Goal: Understand process/instructions: Learn about a topic

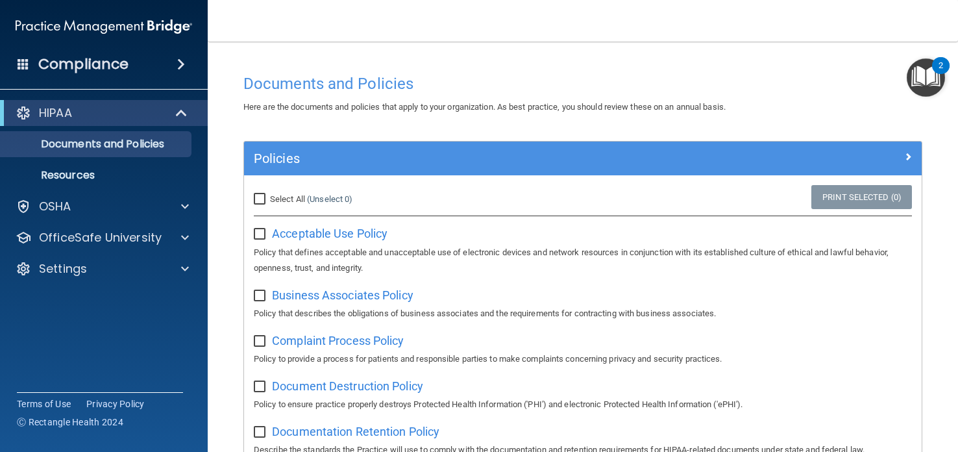
click at [258, 232] on input "checkbox" at bounding box center [261, 234] width 15 height 10
checkbox input "true"
click at [321, 299] on span "Business Associates Policy" at bounding box center [343, 295] width 142 height 14
click at [262, 294] on input "checkbox" at bounding box center [261, 296] width 15 height 10
checkbox input "true"
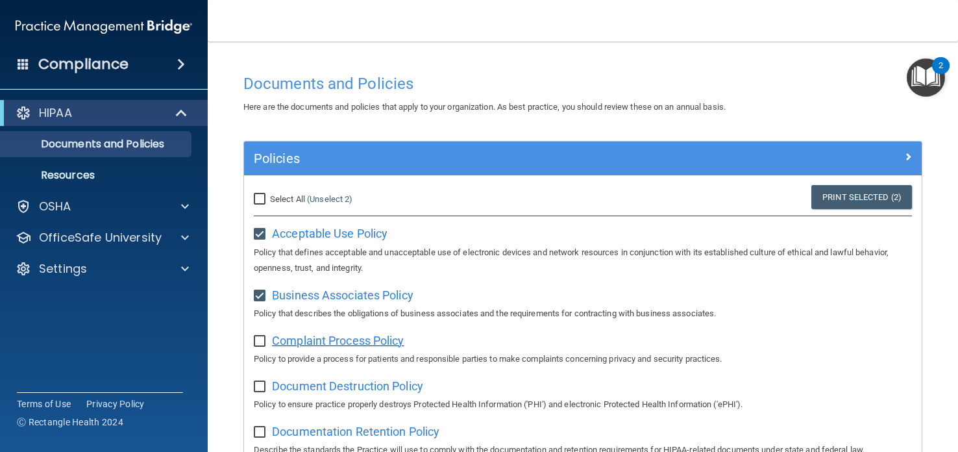
click at [301, 347] on span "Complaint Process Policy" at bounding box center [338, 341] width 132 height 14
click at [258, 341] on input "checkbox" at bounding box center [261, 341] width 15 height 10
checkbox input "true"
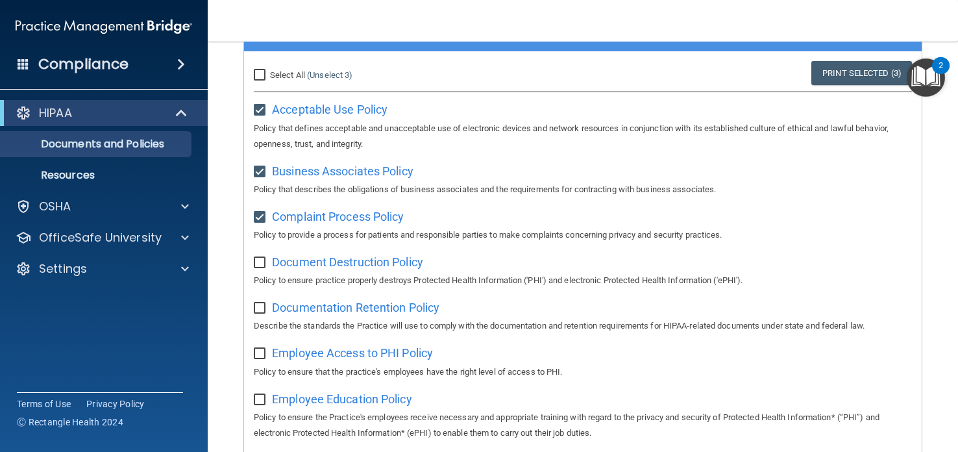
scroll to position [128, 0]
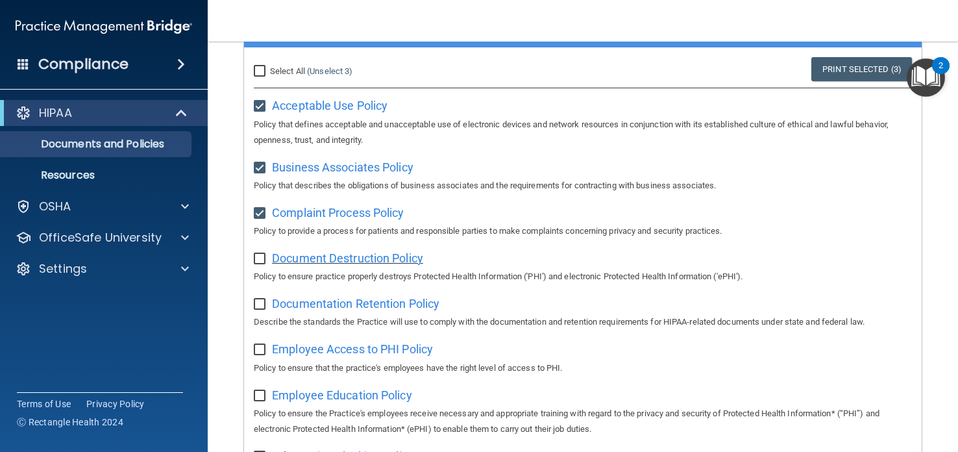
click at [319, 262] on span "Document Destruction Policy" at bounding box center [347, 258] width 151 height 14
click at [263, 256] on input "checkbox" at bounding box center [261, 259] width 15 height 10
checkbox input "true"
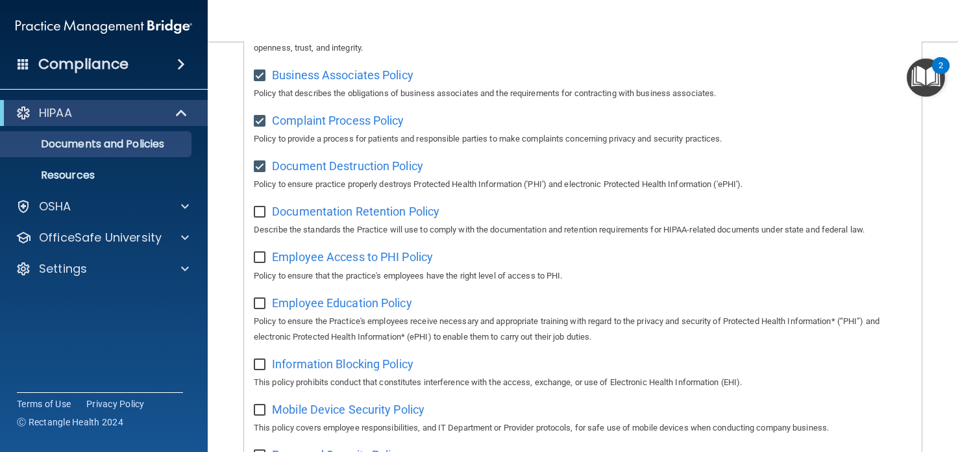
scroll to position [222, 0]
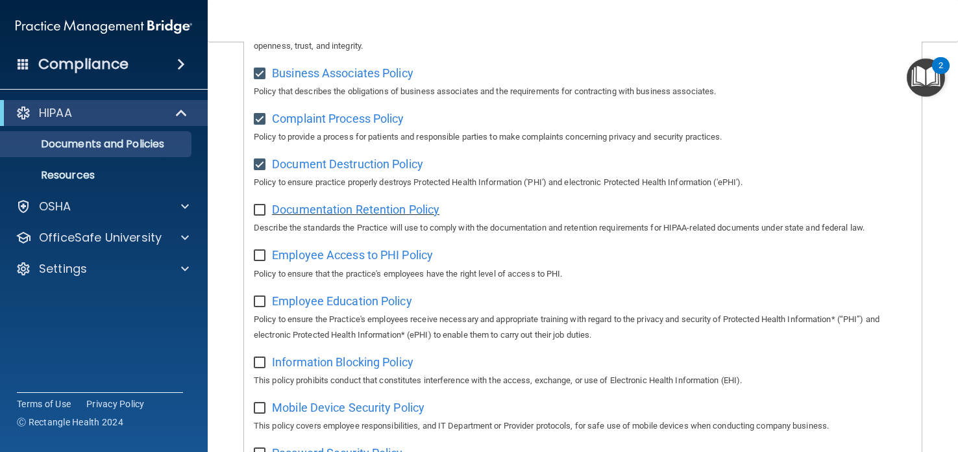
click at [290, 214] on span "Documentation Retention Policy" at bounding box center [356, 210] width 168 height 14
click at [257, 205] on input "checkbox" at bounding box center [261, 210] width 15 height 10
checkbox input "true"
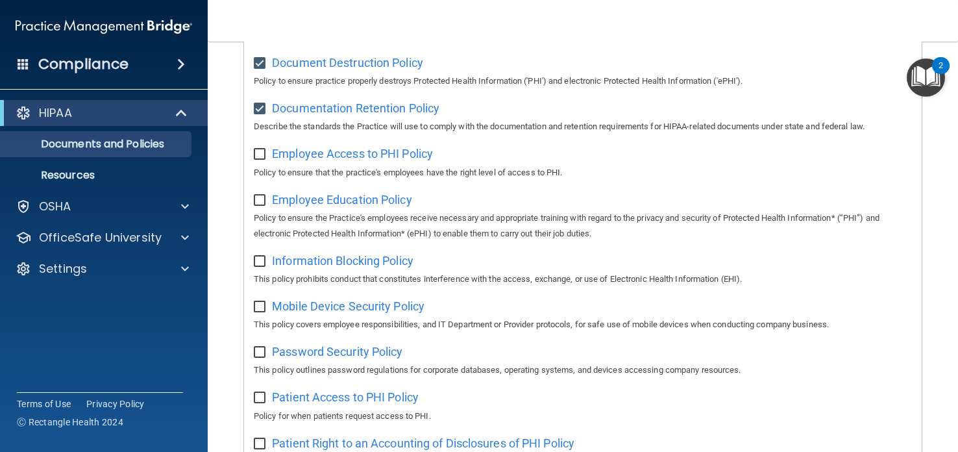
scroll to position [325, 0]
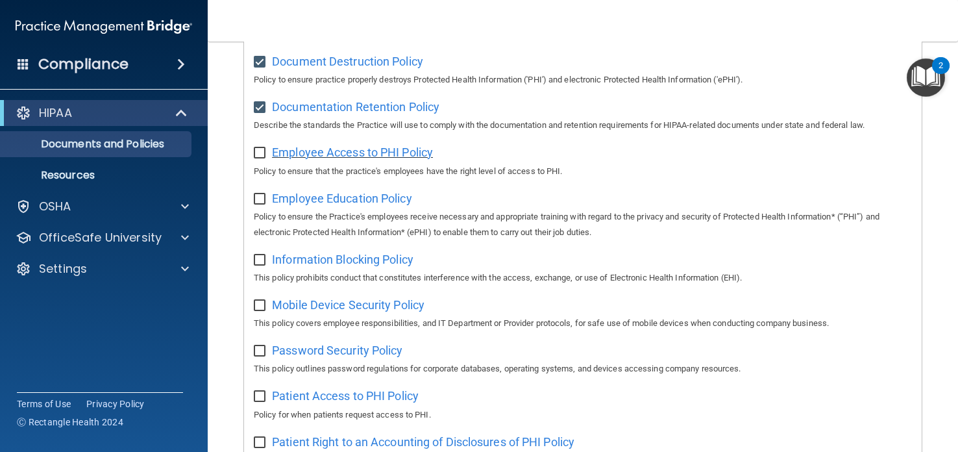
click at [343, 159] on span "Employee Access to PHI Policy" at bounding box center [352, 152] width 161 height 14
click at [258, 155] on input "checkbox" at bounding box center [261, 153] width 15 height 10
checkbox input "true"
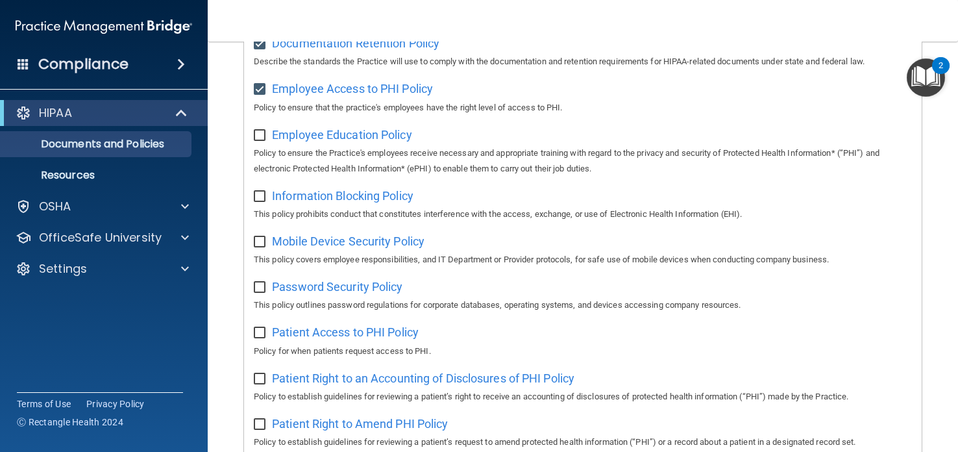
scroll to position [389, 0]
click at [310, 138] on span "Employee Education Policy" at bounding box center [342, 134] width 140 height 14
click at [258, 131] on input "checkbox" at bounding box center [261, 135] width 15 height 10
checkbox input "true"
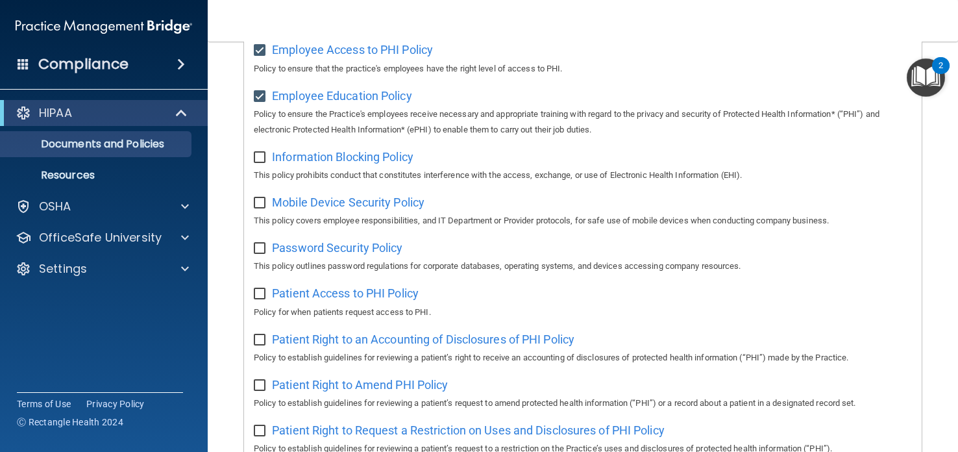
scroll to position [442, 0]
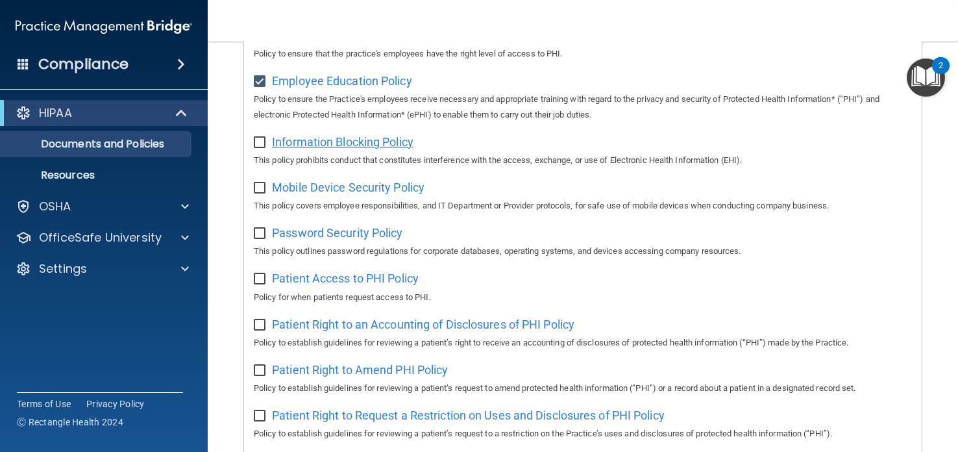
click at [290, 149] on span "Information Blocking Policy" at bounding box center [343, 142] width 142 height 14
